Goal: Task Accomplishment & Management: Manage account settings

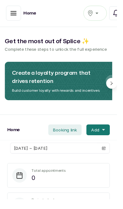
scroll to position [1, 0]
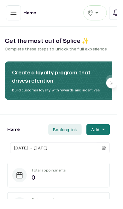
click at [13, 15] on icon "button" at bounding box center [14, 14] width 6 height 4
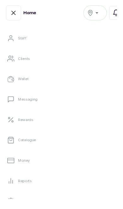
scroll to position [75, 0]
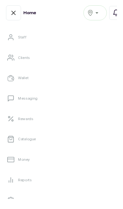
click at [78, 150] on link "Catalogue" at bounding box center [61, 146] width 113 height 18
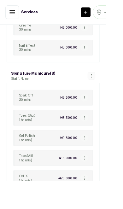
scroll to position [963, 0]
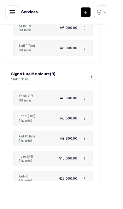
click at [100, 109] on button "button" at bounding box center [97, 113] width 9 height 9
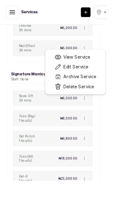
click at [93, 74] on span "Edit Service" at bounding box center [87, 78] width 29 height 8
select select "fixed"
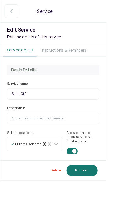
click at [57, 138] on input "Description" at bounding box center [61, 136] width 107 height 13
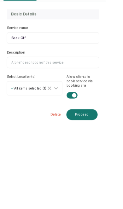
click at [55, 130] on input "Description" at bounding box center [61, 136] width 107 height 13
paste input "Acrylic & Gel X system: Nail Prep, Filling, Acrylic, Shaping & Buffing, Aromath…"
type input "Acrylic & Gel X system: Nail Prep, Filling, Acrylic, Shaping & Buffing, Aromath…"
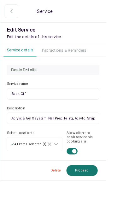
click at [113, 204] on button "Proceed" at bounding box center [95, 197] width 36 height 13
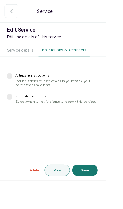
click at [113, 204] on button "Save" at bounding box center [98, 196] width 30 height 13
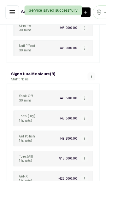
click at [100, 132] on button "button" at bounding box center [97, 136] width 9 height 9
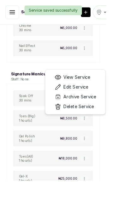
click at [97, 97] on span "Edit Service" at bounding box center [87, 101] width 29 height 8
select select "fixed"
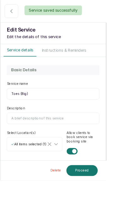
click at [63, 136] on input "Description" at bounding box center [61, 136] width 107 height 13
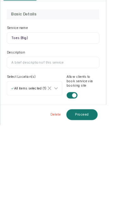
click at [73, 130] on input "Description" at bounding box center [61, 136] width 107 height 13
paste input "Acrylic & Gel X system: Nail Prep, Filling, Acrylic, Shaping & Buffing, Aromath…"
type input "Acrylic & Gel X system: Nail Prep, Filling, Acrylic, Shaping & Buffing, Aromath…"
click at [113, 191] on button "Proceed" at bounding box center [95, 197] width 36 height 13
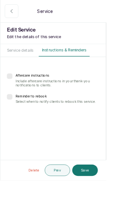
click at [113, 204] on button "Save" at bounding box center [98, 196] width 30 height 13
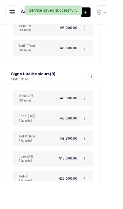
click at [98, 156] on button "button" at bounding box center [97, 160] width 9 height 9
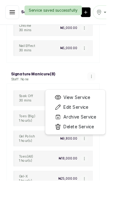
click at [96, 120] on span "Edit Service" at bounding box center [87, 124] width 29 height 8
select select "fixed"
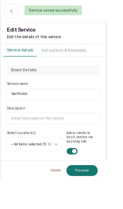
click at [67, 137] on input "Description" at bounding box center [61, 136] width 107 height 13
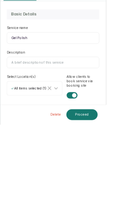
click at [69, 130] on input "Description" at bounding box center [61, 136] width 107 height 13
paste input "Acrylic & Gel X system: Nail Prep, Filling, Acrylic, Shaping & Buffing, Aromath…"
type input "Acrylic & Gel X system: Nail Prep, Filling, Acrylic, Shaping & Buffing, Aromath…"
click at [113, 191] on button "Proceed" at bounding box center [95, 197] width 36 height 13
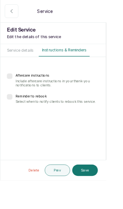
click at [113, 204] on button "Save" at bounding box center [98, 196] width 30 height 13
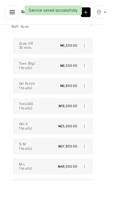
scroll to position [1026, 0]
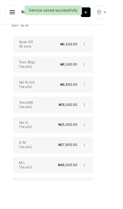
click at [98, 119] on icon "button" at bounding box center [97, 121] width 4 height 4
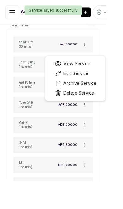
click at [94, 81] on span "Edit Service" at bounding box center [87, 85] width 29 height 8
select select "fixed"
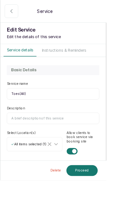
click at [67, 137] on input "Description" at bounding box center [61, 136] width 107 height 13
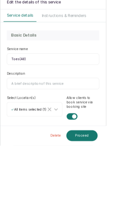
scroll to position [0, 0]
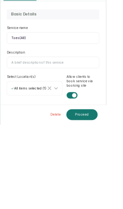
click at [79, 130] on input "Description" at bounding box center [61, 136] width 107 height 13
paste input "Acrylic & Gel X system: Nail Prep, Filling, Acrylic, Shaping & Buffing, Aromath…"
type input "Acrylic & Gel X system: Nail Prep, Filling, Acrylic, Shaping & Buffing, Aromath…"
click at [113, 191] on button "Proceed" at bounding box center [95, 197] width 36 height 13
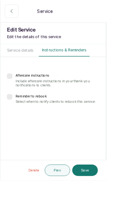
click at [113, 204] on button "Save" at bounding box center [98, 196] width 30 height 13
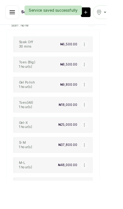
click at [101, 140] on button "button" at bounding box center [97, 144] width 9 height 9
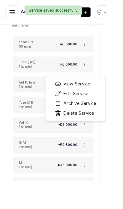
click at [101, 104] on span "Edit Service" at bounding box center [87, 108] width 29 height 8
select select "fixed"
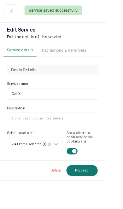
click at [75, 134] on input "Description" at bounding box center [61, 136] width 107 height 13
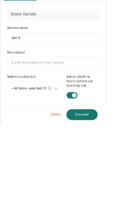
click at [74, 130] on input "Description" at bounding box center [61, 136] width 107 height 13
paste input "Acrylic & Gel X system: Nail Prep, Filling, Acrylic, Shaping & Buffing, Aromath…"
type input "Acrylic & Gel X system: Nail Prep, Filling, Acrylic, Shaping & Buffing, Aromath…"
click at [113, 191] on button "Proceed" at bounding box center [95, 197] width 36 height 13
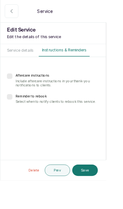
click at [113, 204] on button "Save" at bounding box center [98, 196] width 30 height 13
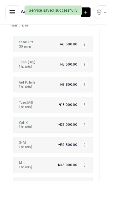
click at [100, 140] on button "button" at bounding box center [97, 144] width 9 height 9
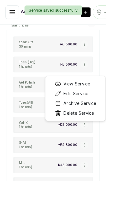
click at [102, 104] on span "Edit Service" at bounding box center [87, 108] width 29 height 8
select select "fixed"
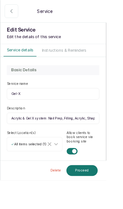
click at [14, 13] on icon "button" at bounding box center [13, 13] width 8 height 8
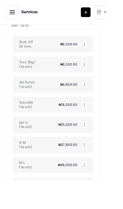
click at [98, 165] on icon "button" at bounding box center [97, 167] width 4 height 4
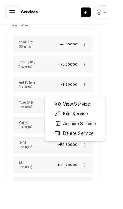
click at [100, 128] on span "Edit Service" at bounding box center [87, 132] width 29 height 8
select select "fixed"
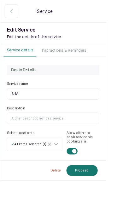
click at [71, 135] on input "Description" at bounding box center [61, 136] width 107 height 13
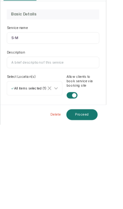
click at [69, 130] on input "Description" at bounding box center [61, 136] width 107 height 13
paste input "Acrylic & Gel X system: Nail Prep, Filling, Acrylic, Shaping & Buffing, Aromath…"
type input "Acrylic & Gel X system: Nail Prep, Filling, Acrylic, Shaping & Buffing, Aromath…"
click at [113, 191] on button "Proceed" at bounding box center [95, 197] width 36 height 13
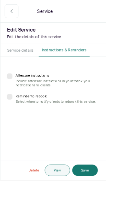
click at [113, 204] on button "Save" at bounding box center [98, 196] width 30 height 13
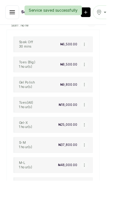
click at [100, 187] on button "button" at bounding box center [97, 191] width 9 height 9
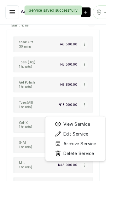
click at [102, 151] on span "Edit Service" at bounding box center [87, 155] width 29 height 8
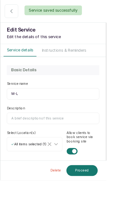
select select "fixed"
click at [87, 139] on input "Description" at bounding box center [61, 136] width 107 height 13
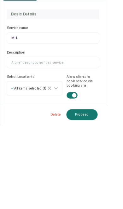
click at [72, 130] on input "Description" at bounding box center [61, 136] width 107 height 13
paste input "Acrylic & Gel X system: Nail Prep, Filling, Acrylic, Shaping & Buffing, Aromath…"
type input "Acrylic & Gel X system: Nail Prep, Filling, Acrylic, Shaping & Buffing, Aromath…"
click at [113, 191] on button "Proceed" at bounding box center [95, 197] width 36 height 13
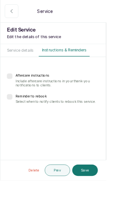
click at [113, 204] on button "Save" at bounding box center [98, 196] width 30 height 13
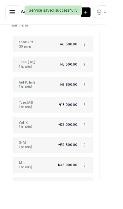
click at [99, 189] on icon "button" at bounding box center [97, 191] width 4 height 4
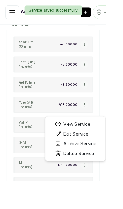
click at [102, 151] on span "Edit Service" at bounding box center [87, 155] width 29 height 8
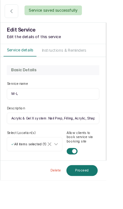
select select "fixed"
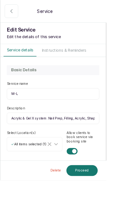
click at [14, 15] on icon "button" at bounding box center [13, 13] width 8 height 8
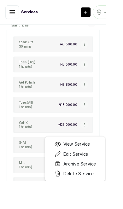
click at [98, 174] on span "Edit Service" at bounding box center [87, 178] width 29 height 8
select select "fixed"
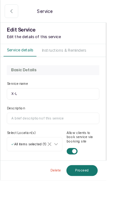
click at [82, 140] on input "Description" at bounding box center [61, 136] width 107 height 13
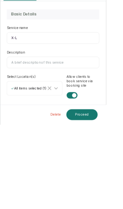
click at [66, 130] on input "Description" at bounding box center [61, 136] width 107 height 13
paste input "Acrylic & Gel X system: Nail Prep, Filling, Acrylic, Shaping & Buffing, Aromath…"
type input "Acrylic & Gel X system: Nail Prep, Filling, Acrylic, Shaping & Buffing, Aromath…"
click at [113, 191] on button "Proceed" at bounding box center [95, 197] width 36 height 13
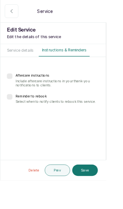
click at [113, 204] on button "Save" at bounding box center [98, 196] width 30 height 13
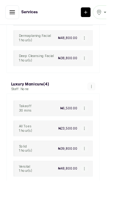
scroll to position [557, 0]
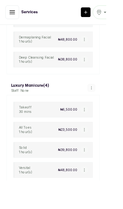
click at [101, 122] on button "button" at bounding box center [97, 126] width 9 height 9
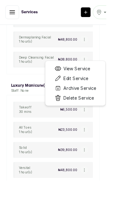
click at [99, 87] on span "Edit Service" at bounding box center [87, 91] width 29 height 8
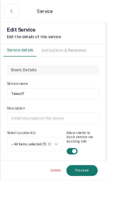
select select "fixed"
click at [75, 137] on input "Description" at bounding box center [61, 136] width 107 height 13
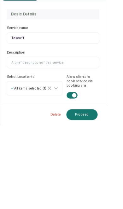
click at [67, 130] on input "Description" at bounding box center [61, 136] width 107 height 13
paste input "Biab & Dual Forms: Nail Prep, Filling, Builder Gel, Poly Gel & Dual Form, Shapi…"
type input "Biab & Dual Forms: Nail Prep, Filling, Builder Gel, Poly Gel & Dual Form, Shapi…"
click at [113, 191] on button "Proceed" at bounding box center [95, 197] width 36 height 13
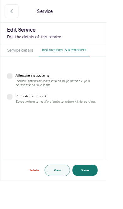
click at [113, 204] on button "Save" at bounding box center [98, 196] width 30 height 13
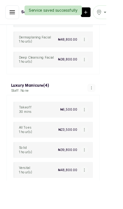
click at [100, 146] on button "button" at bounding box center [97, 150] width 9 height 9
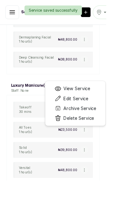
click at [99, 110] on span "Edit Service" at bounding box center [87, 114] width 29 height 8
select select "fixed"
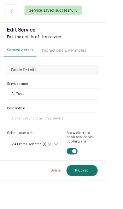
click at [67, 132] on input "Description" at bounding box center [61, 136] width 107 height 13
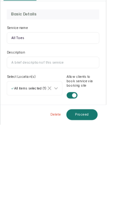
click at [86, 130] on input "Description" at bounding box center [61, 136] width 107 height 13
paste input "Biab & Dual Forms: Nail Prep, Filling, Builder Gel, Poly Gel & Dual Form, Shapi…"
type input "Biab & Dual Forms: Nail Prep, Filling, Builder Gel, Poly Gel & Dual Form, Shapi…"
click at [113, 191] on button "Proceed" at bounding box center [95, 197] width 36 height 13
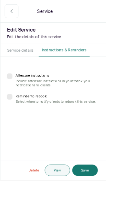
click at [113, 204] on button "Save" at bounding box center [98, 196] width 30 height 13
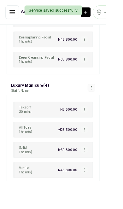
click at [96, 169] on button "button" at bounding box center [97, 173] width 9 height 9
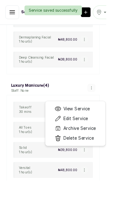
click at [107, 131] on li "Edit Service" at bounding box center [87, 136] width 63 height 11
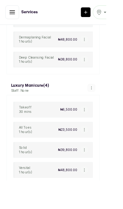
click at [100, 169] on button "button" at bounding box center [97, 173] width 9 height 9
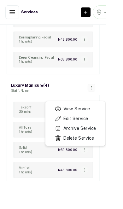
click at [93, 133] on span "Edit Service" at bounding box center [87, 137] width 29 height 8
select select "fixed"
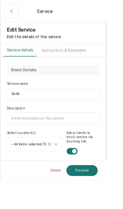
click at [67, 138] on input "Description" at bounding box center [61, 136] width 107 height 13
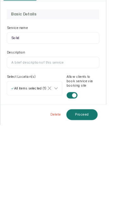
click at [61, 130] on input "Description" at bounding box center [61, 136] width 107 height 13
paste input "Biab & Dual Forms: Nail Prep, Filling, Builder Gel, Poly Gel & Dual Form, Shapi…"
type input "Biab & Dual Forms: Nail Prep, Filling, Builder Gel, Poly Gel & Dual Form, Shapi…"
click at [113, 191] on button "Proceed" at bounding box center [95, 197] width 36 height 13
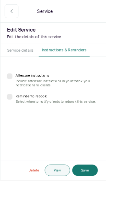
click at [113, 204] on button "Save" at bounding box center [98, 196] width 30 height 13
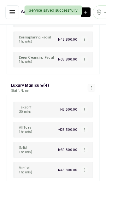
click at [96, 171] on icon "button" at bounding box center [97, 173] width 4 height 4
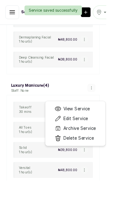
click at [95, 133] on span "Edit Service" at bounding box center [87, 137] width 29 height 8
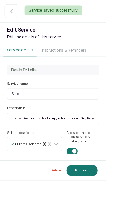
select select "fixed"
click at [12, 18] on button "button" at bounding box center [13, 13] width 16 height 16
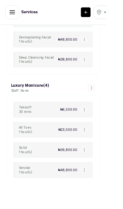
click at [97, 192] on button "button" at bounding box center [97, 196] width 9 height 9
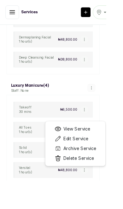
click at [101, 157] on span "Edit Service" at bounding box center [87, 161] width 29 height 8
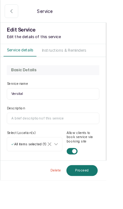
select select "fixed"
click at [74, 137] on input "Description" at bounding box center [61, 136] width 107 height 13
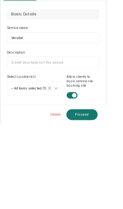
click at [64, 130] on input "Description" at bounding box center [61, 136] width 107 height 13
paste input "Biab & Dual Forms: Nail Prep, Filling, Builder Gel, Poly Gel & Dual Form, Shapi…"
type input "Biab & Dual Forms: Nail Prep, Filling, Builder Gel, Poly Gel & Dual Form, Shapi…"
click at [113, 191] on button "Proceed" at bounding box center [95, 197] width 36 height 13
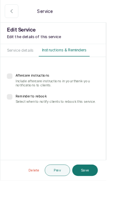
click at [113, 204] on button "Save" at bounding box center [98, 196] width 30 height 13
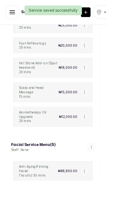
scroll to position [325, 0]
